Goal: Communication & Community: Participate in discussion

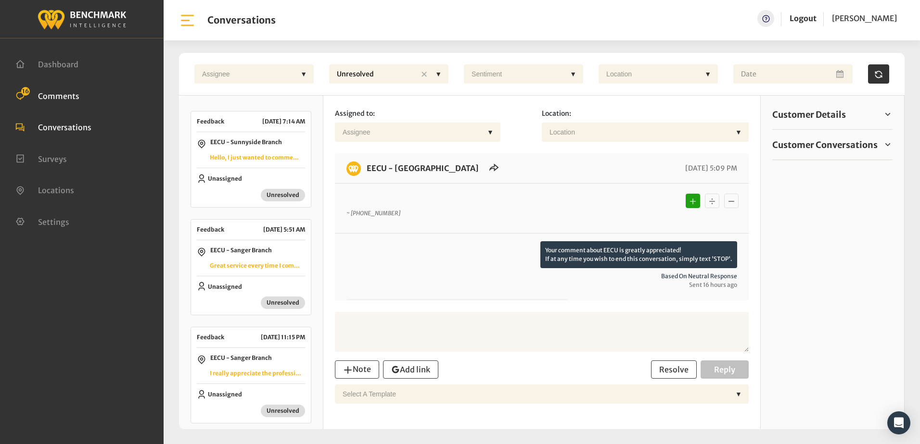
click at [72, 97] on span "Comments" at bounding box center [58, 96] width 41 height 10
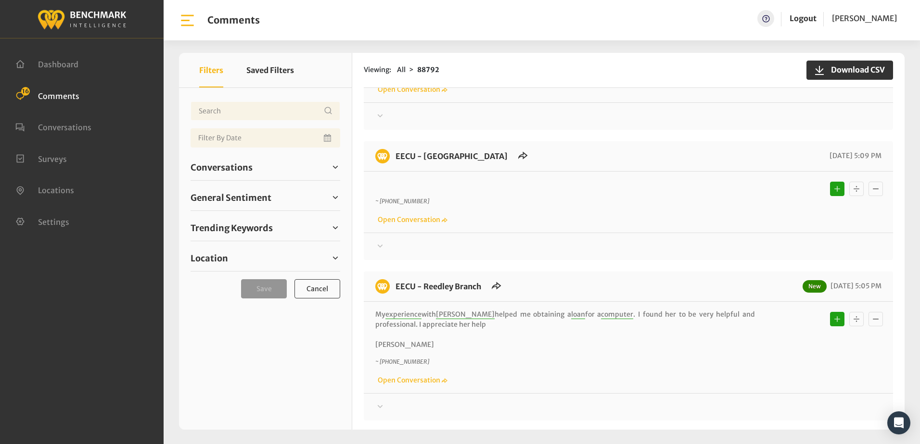
scroll to position [722, 0]
click at [380, 240] on icon at bounding box center [380, 246] width 10 height 12
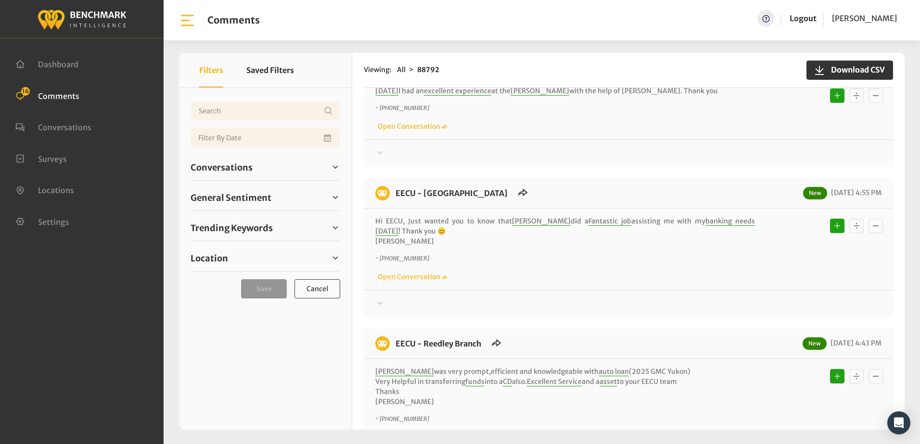
scroll to position [1443, 0]
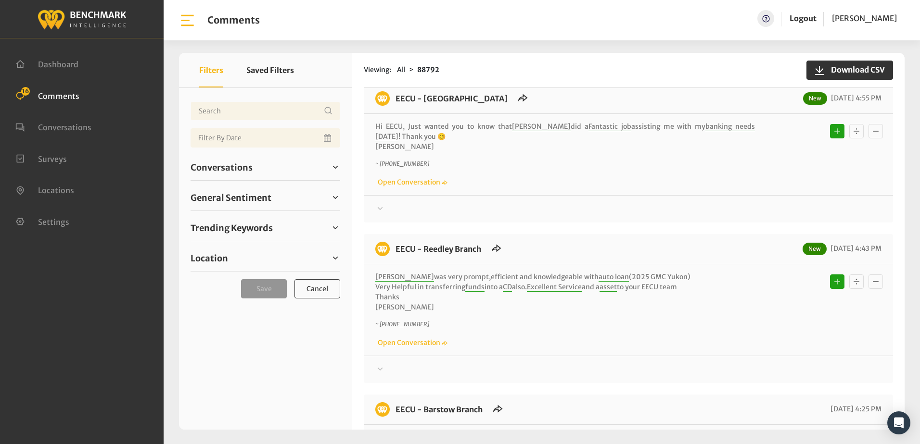
click at [583, 160] on div "~ [PHONE_NUMBER] Open Conversation" at bounding box center [628, 174] width 506 height 28
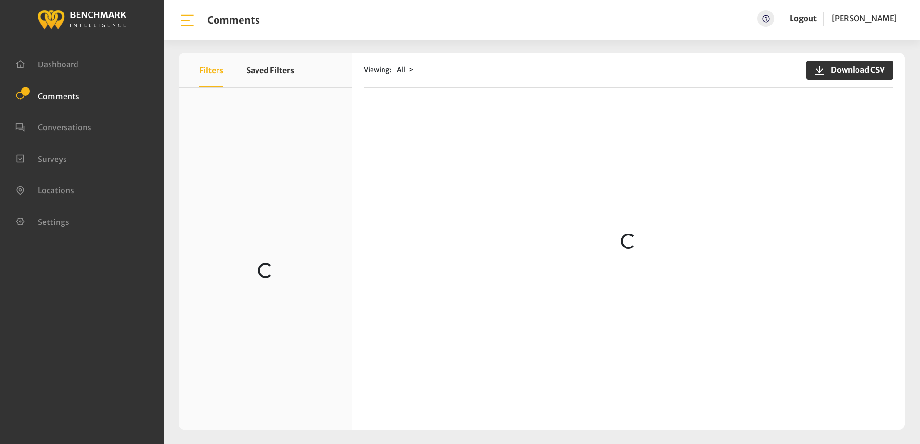
scroll to position [241, 0]
